Goal: Book appointment/travel/reservation

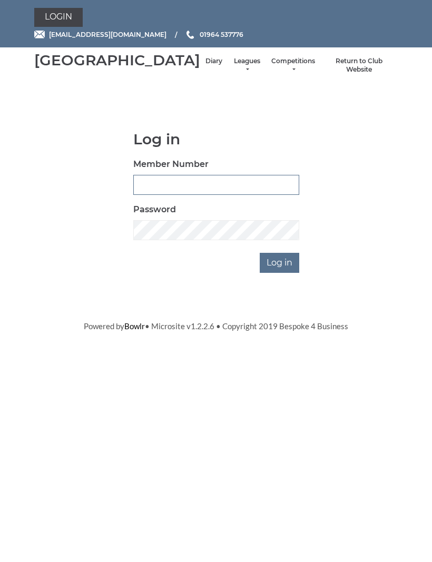
type input "0132"
click at [280, 273] on input "Log in" at bounding box center [280, 263] width 40 height 20
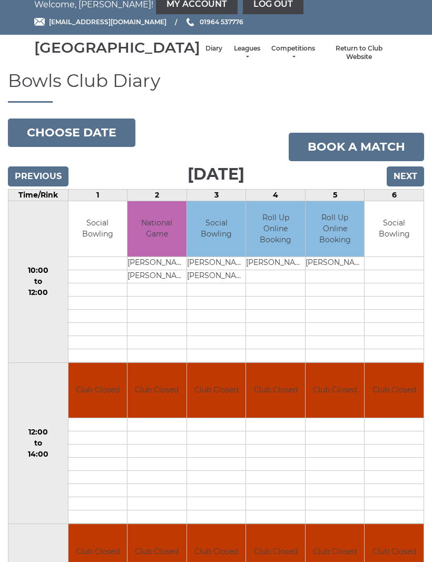
scroll to position [2, 0]
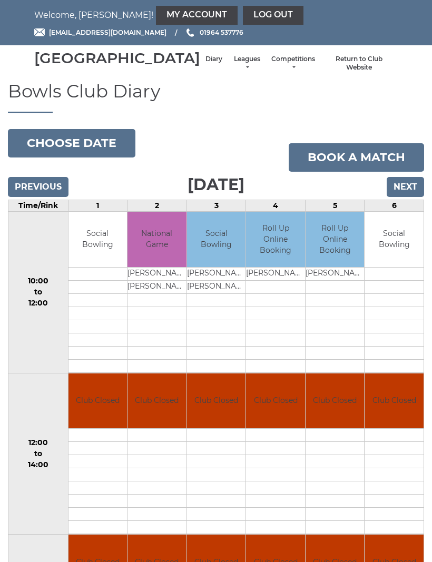
click at [413, 197] on input "Next" at bounding box center [405, 187] width 37 height 20
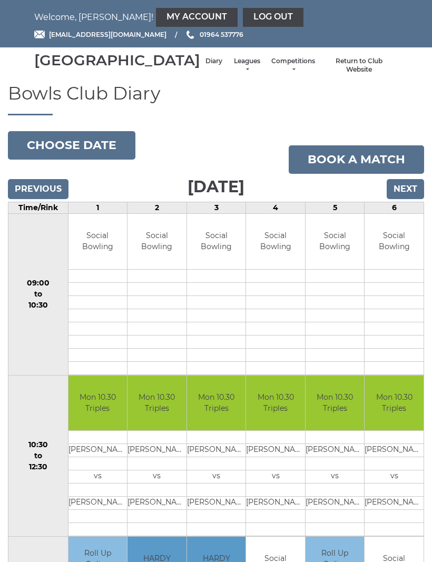
click at [412, 199] on input "Next" at bounding box center [405, 189] width 37 height 20
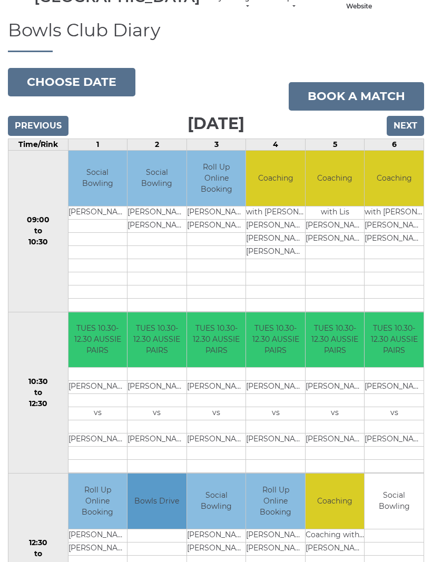
scroll to position [71, 0]
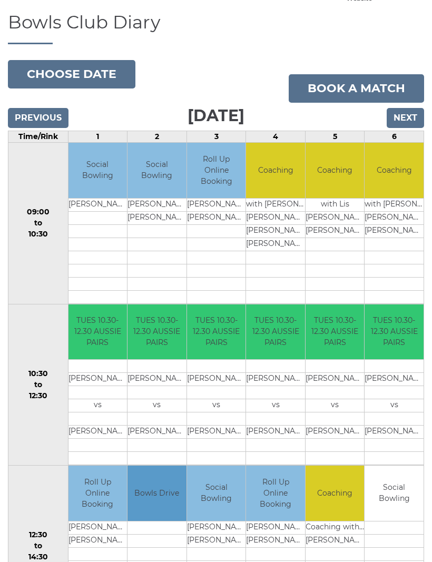
click at [411, 129] on input "Next" at bounding box center [405, 119] width 37 height 20
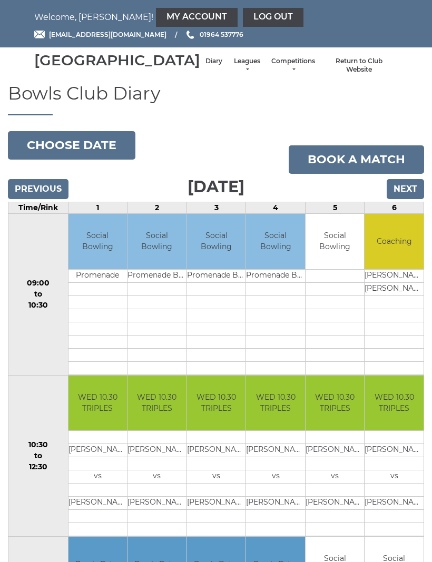
click at [415, 199] on input "Next" at bounding box center [405, 189] width 37 height 20
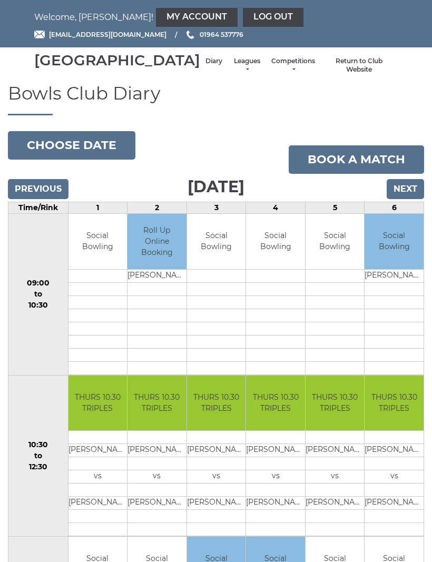
click at [409, 199] on input "Next" at bounding box center [405, 189] width 37 height 20
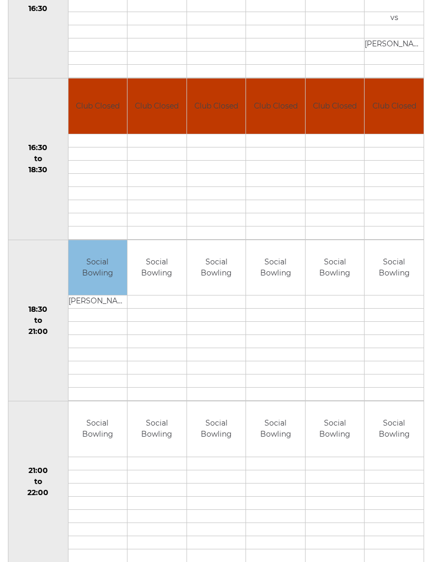
scroll to position [796, 0]
